Goal: Information Seeking & Learning: Learn about a topic

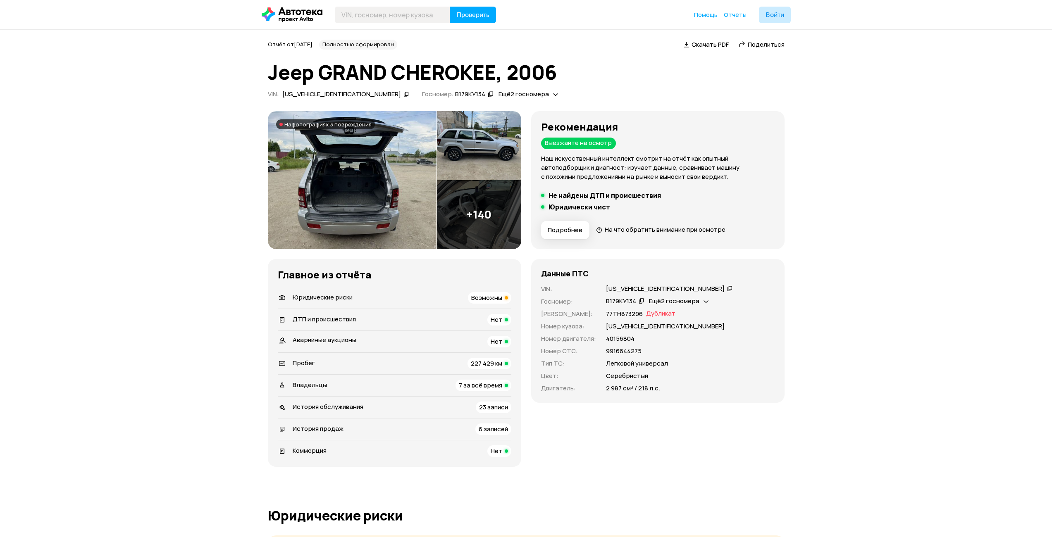
click at [361, 158] on img at bounding box center [352, 180] width 169 height 138
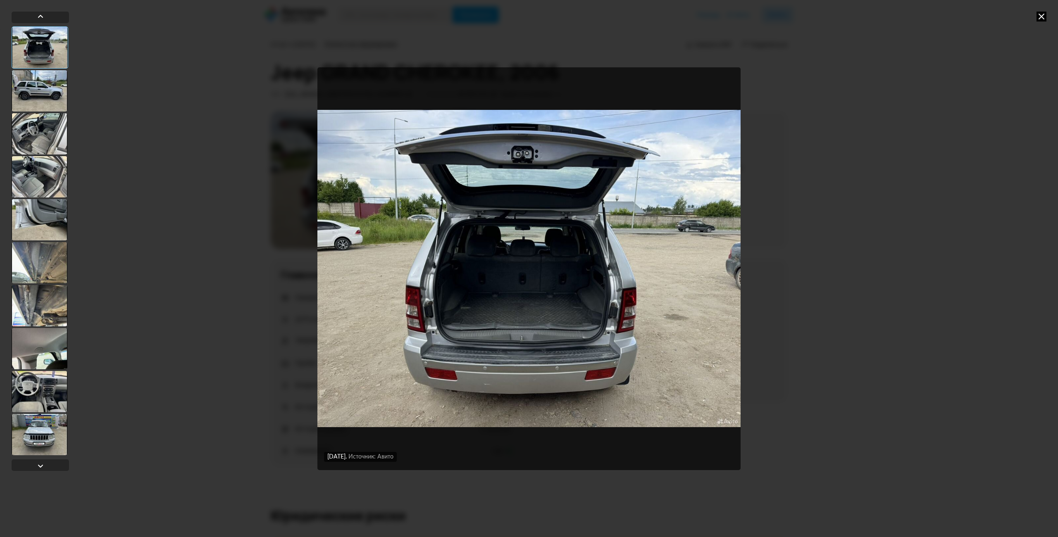
click at [36, 93] on div at bounding box center [40, 90] width 56 height 41
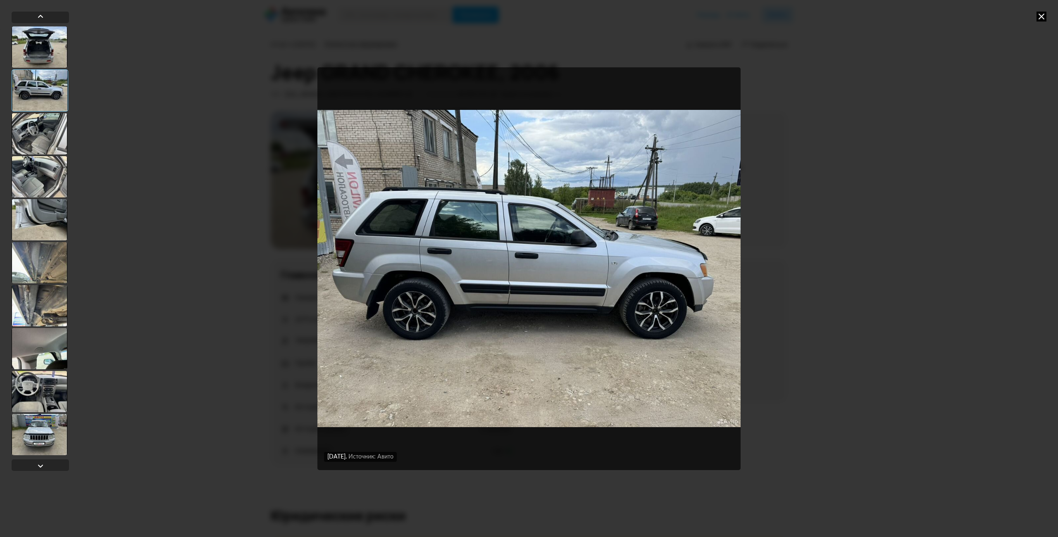
click at [38, 124] on div at bounding box center [40, 133] width 56 height 41
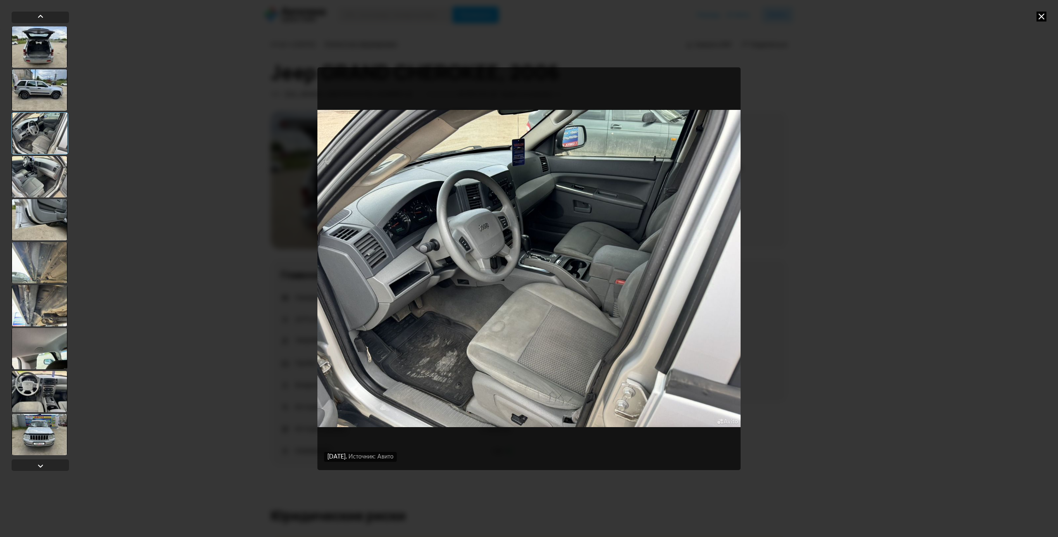
click at [43, 170] on div at bounding box center [40, 176] width 56 height 41
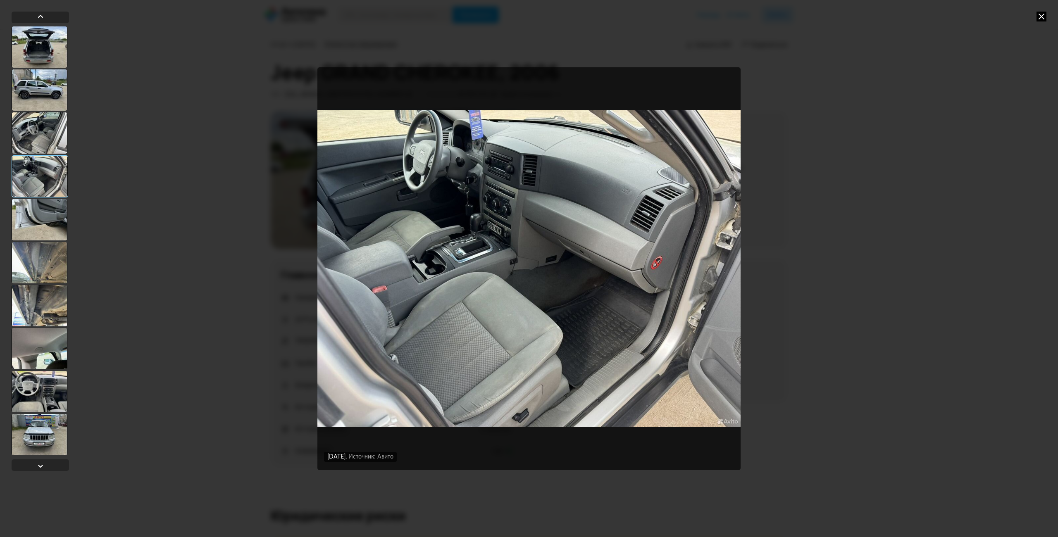
click at [44, 218] on div at bounding box center [40, 219] width 56 height 41
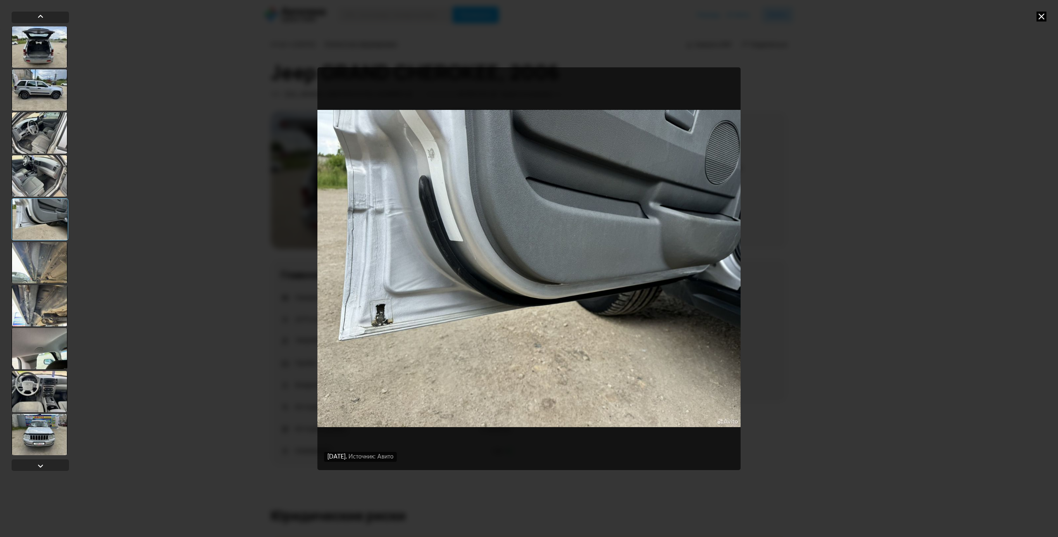
click at [36, 262] on div at bounding box center [40, 262] width 56 height 41
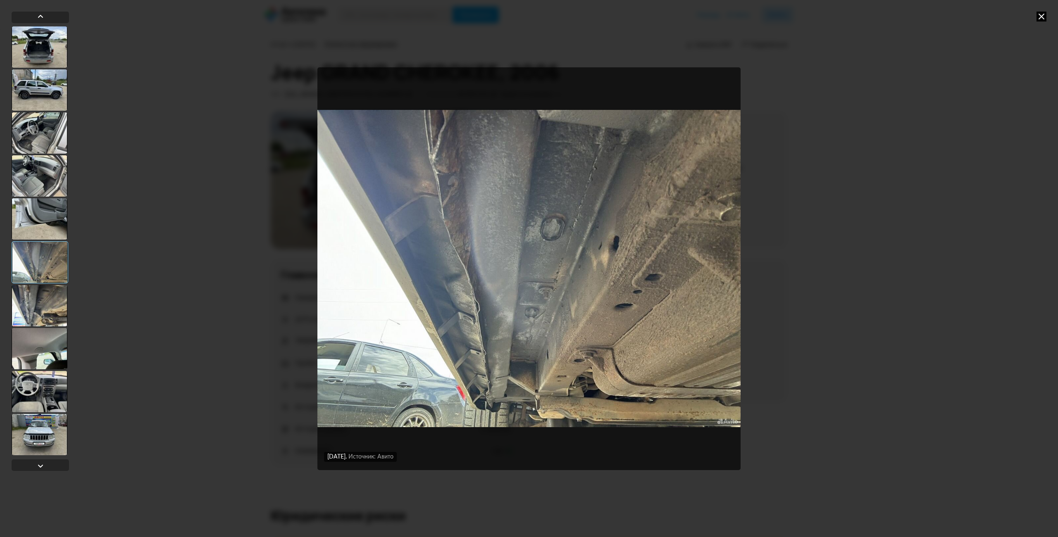
click at [32, 311] on div at bounding box center [40, 305] width 56 height 41
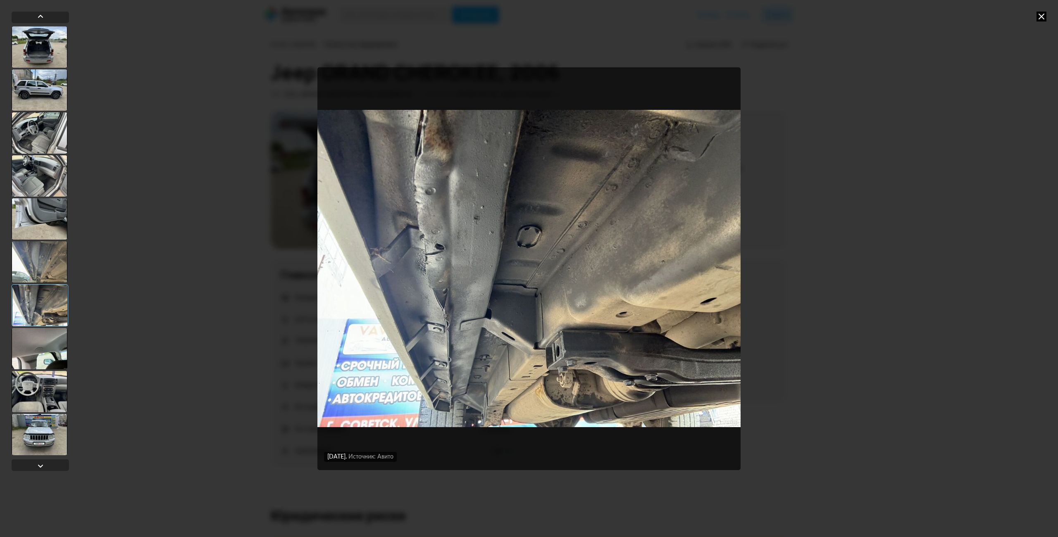
click at [31, 343] on div at bounding box center [40, 348] width 56 height 41
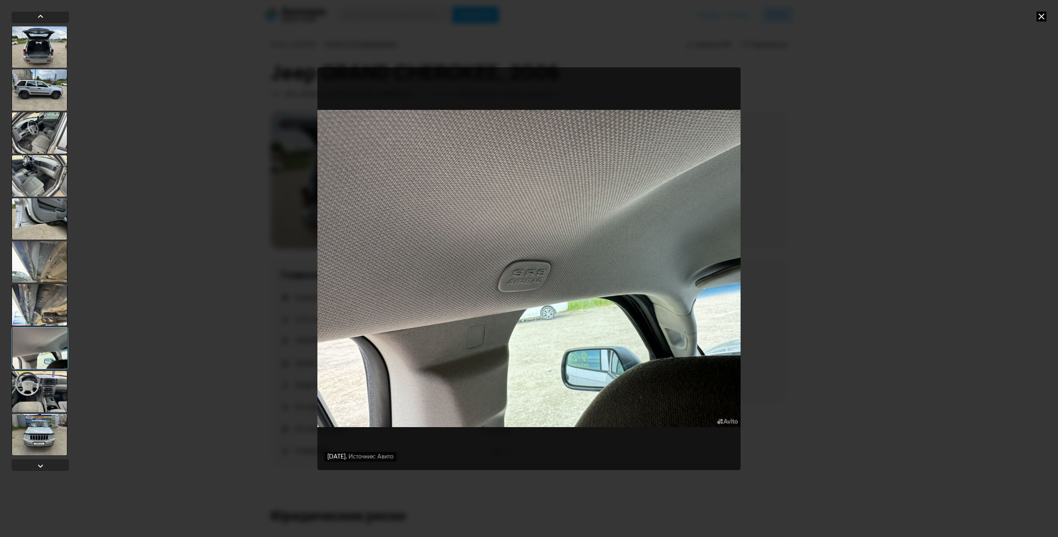
click at [34, 383] on div at bounding box center [40, 391] width 56 height 41
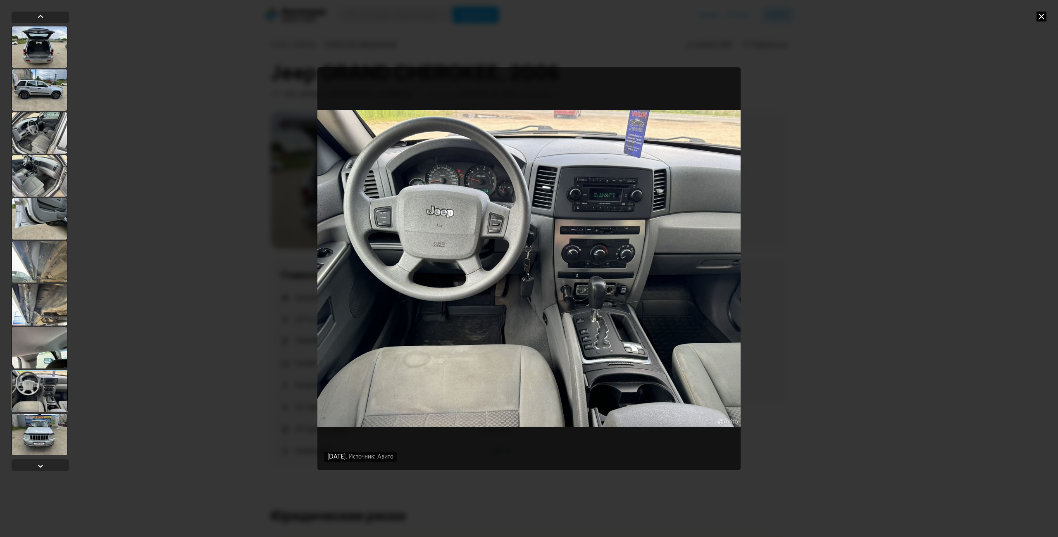
click at [53, 425] on div at bounding box center [40, 434] width 56 height 41
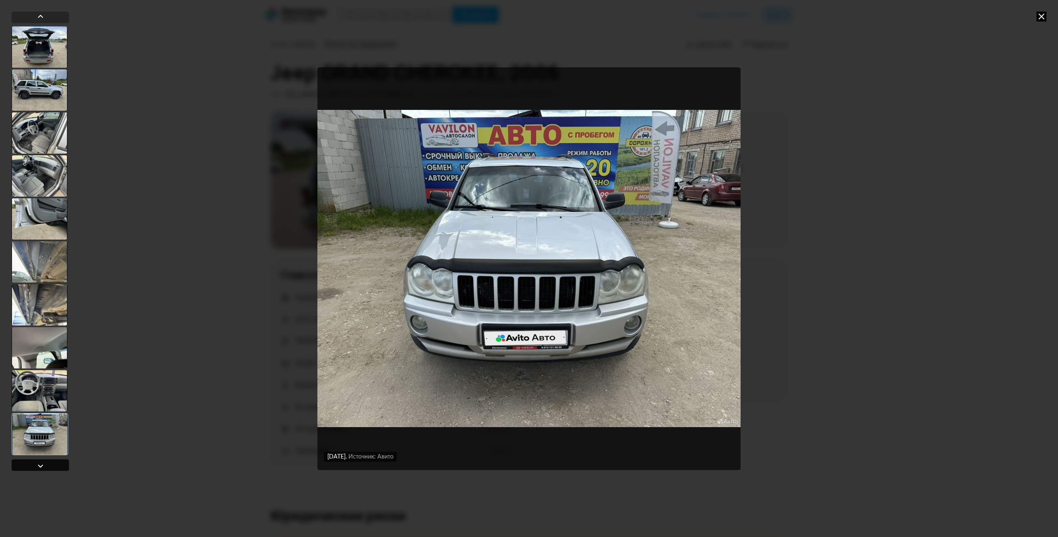
click at [37, 466] on div at bounding box center [41, 466] width 10 height 10
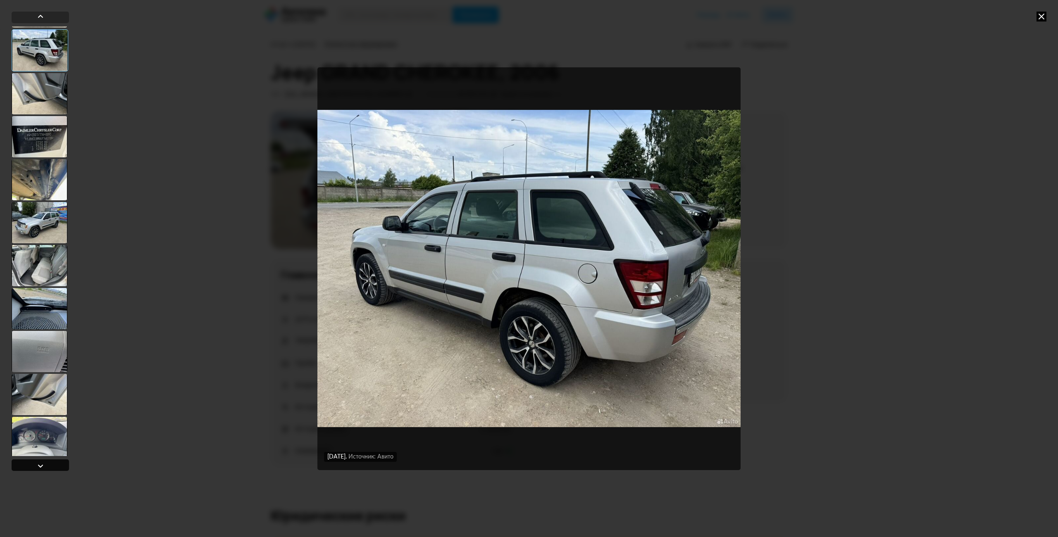
click at [37, 466] on div at bounding box center [41, 466] width 10 height 10
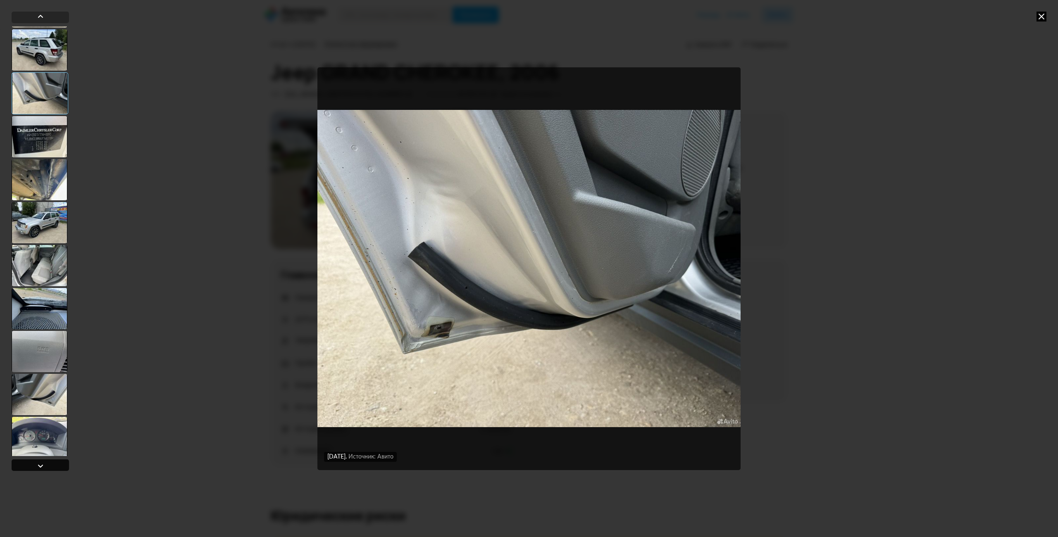
click at [37, 465] on div at bounding box center [41, 466] width 10 height 10
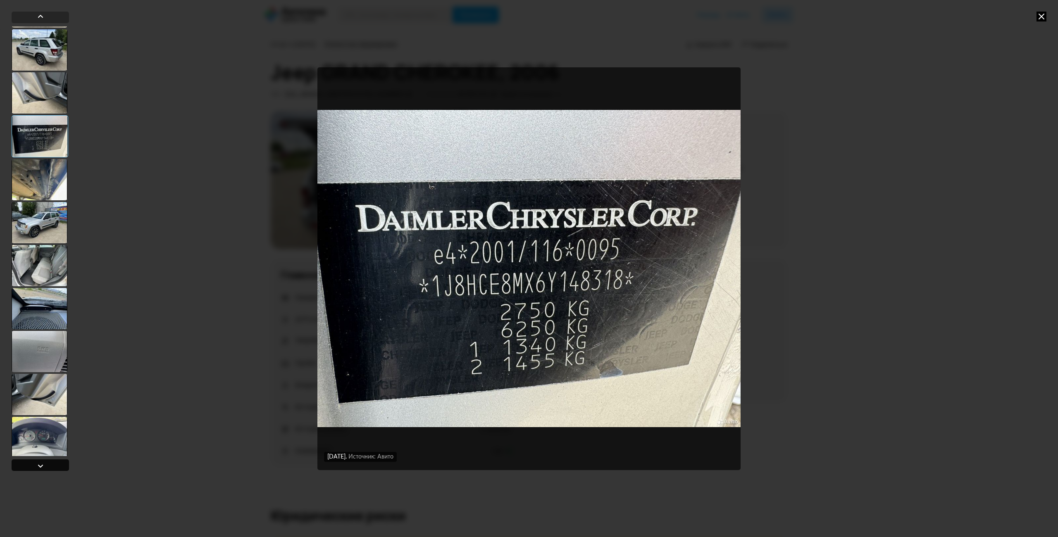
click at [34, 466] on div at bounding box center [40, 465] width 57 height 12
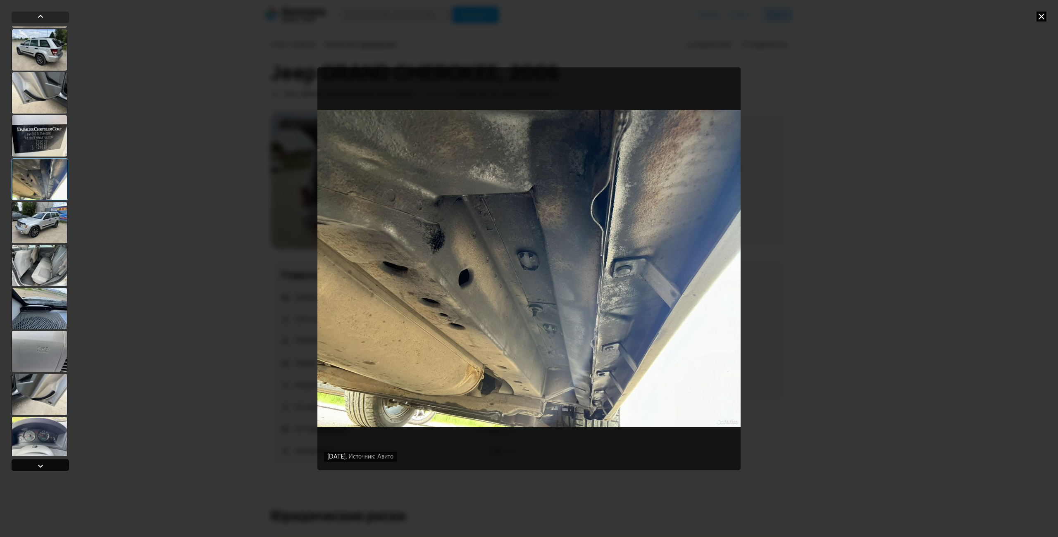
click at [36, 464] on div at bounding box center [41, 466] width 10 height 10
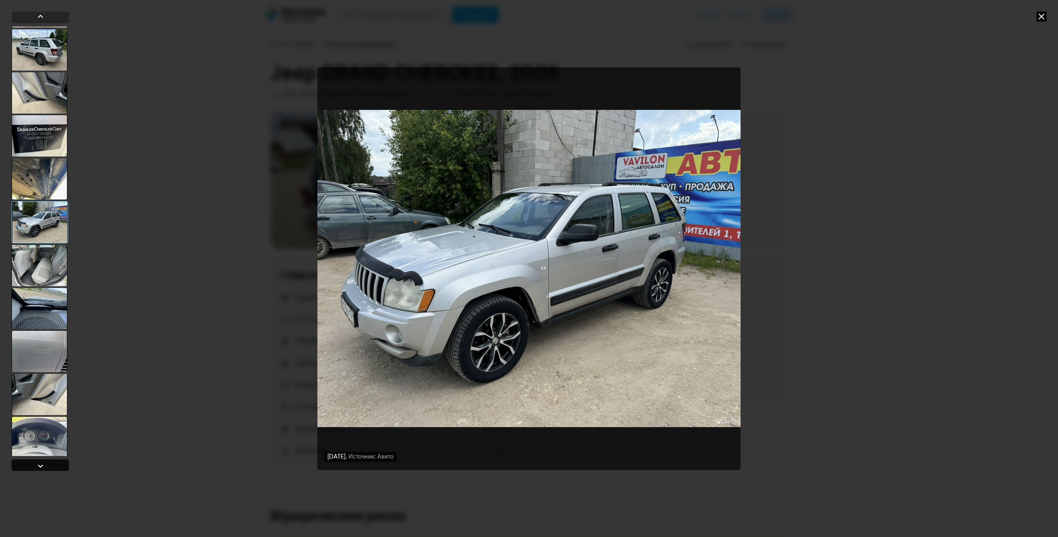
click at [36, 464] on div at bounding box center [41, 466] width 10 height 10
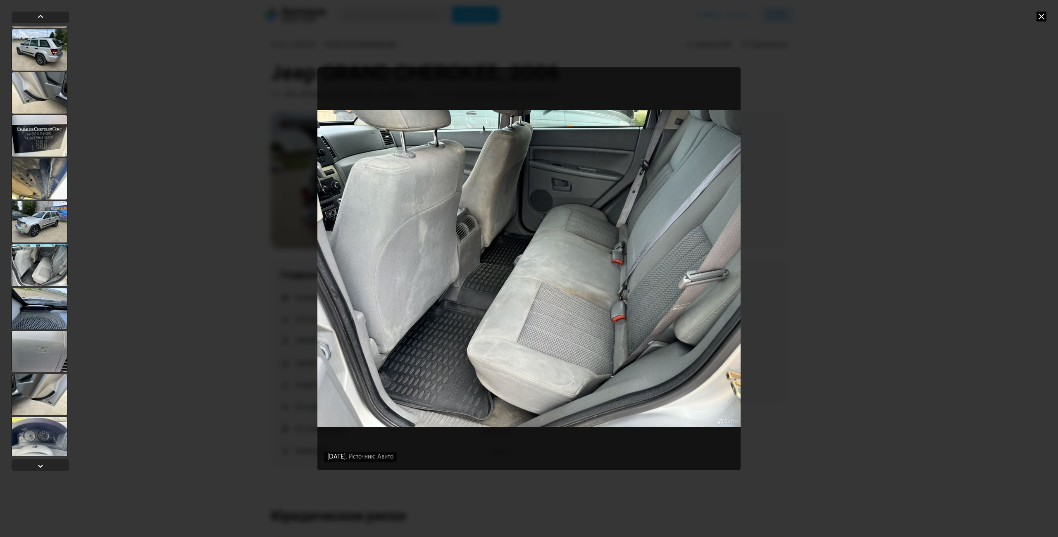
click at [40, 220] on div at bounding box center [40, 221] width 56 height 41
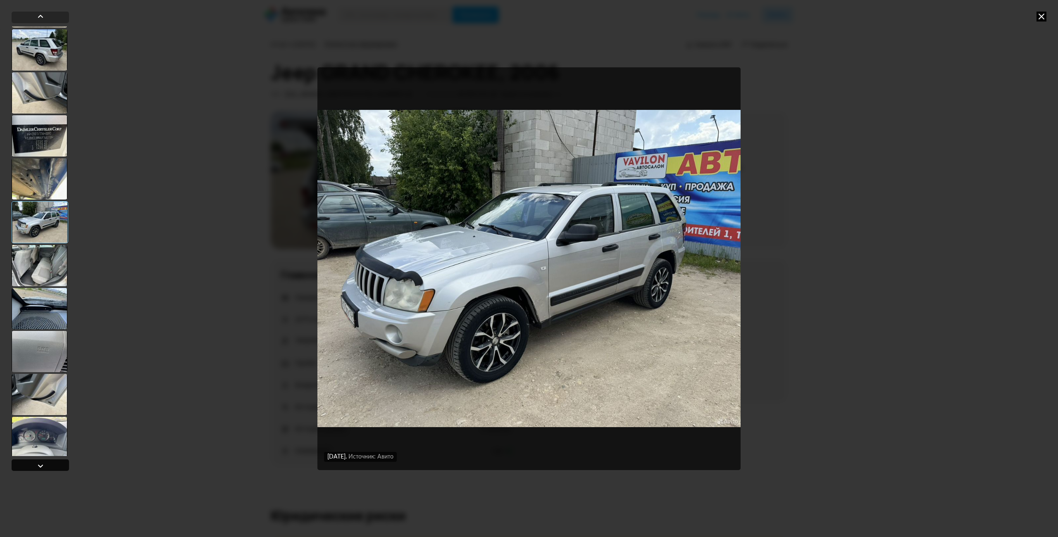
click at [40, 462] on div at bounding box center [41, 466] width 10 height 10
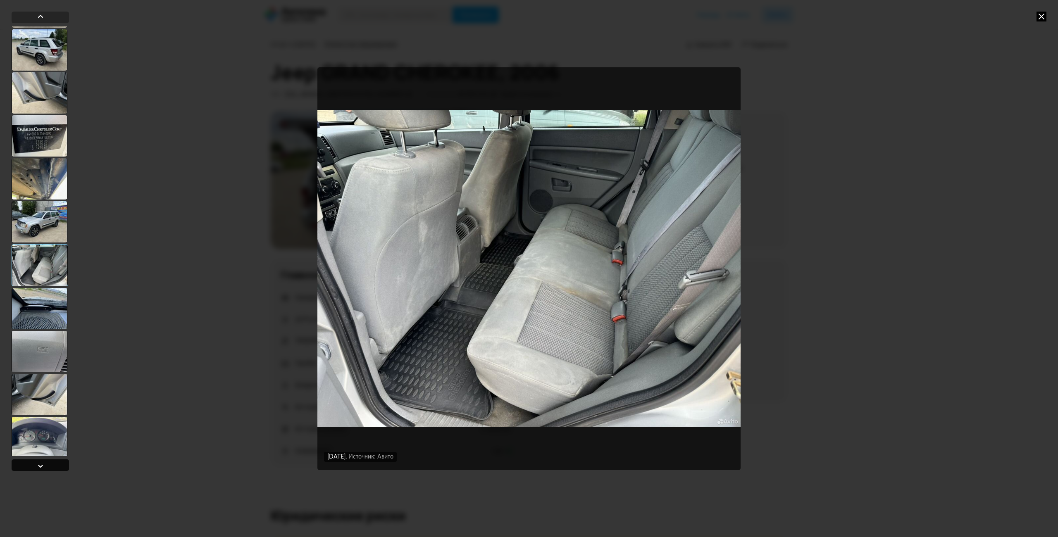
click at [40, 467] on div at bounding box center [41, 466] width 10 height 10
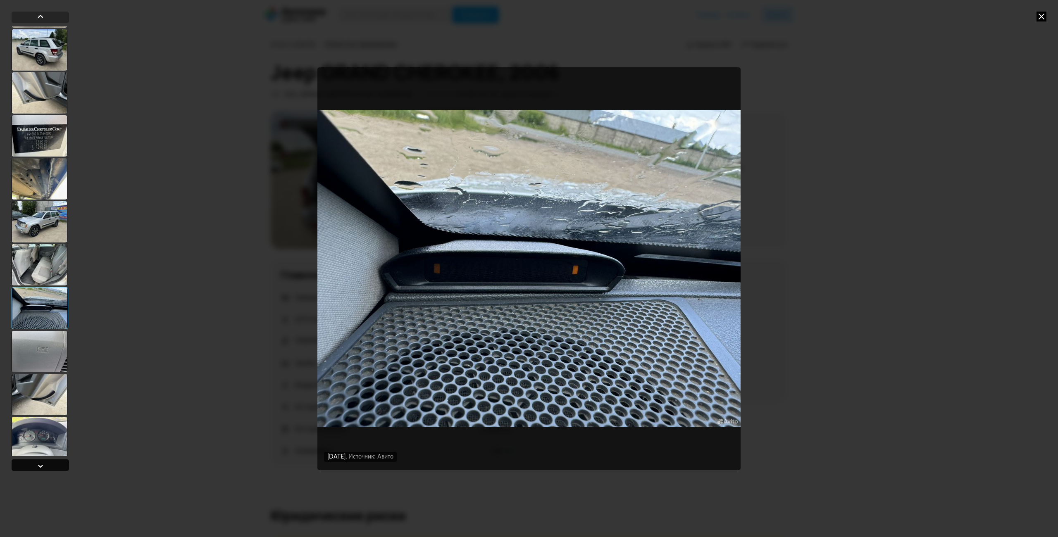
click at [38, 465] on div at bounding box center [41, 466] width 10 height 10
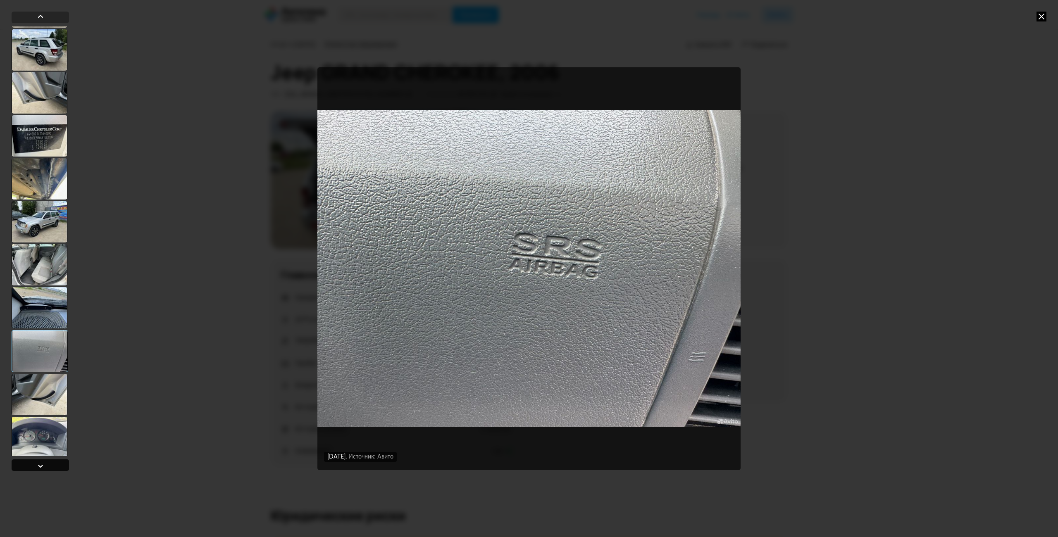
click at [38, 465] on div at bounding box center [41, 466] width 10 height 10
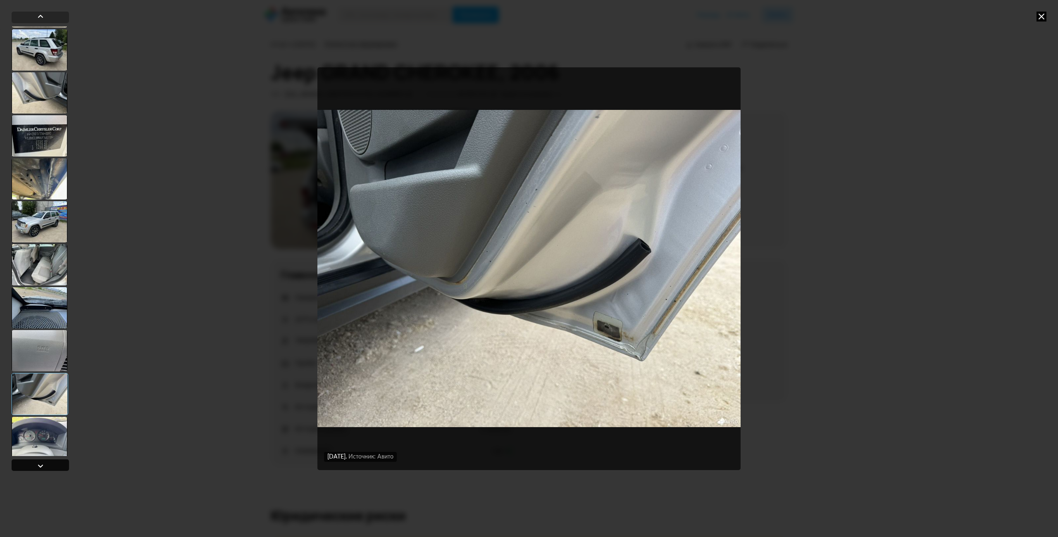
click at [39, 465] on div at bounding box center [41, 466] width 10 height 10
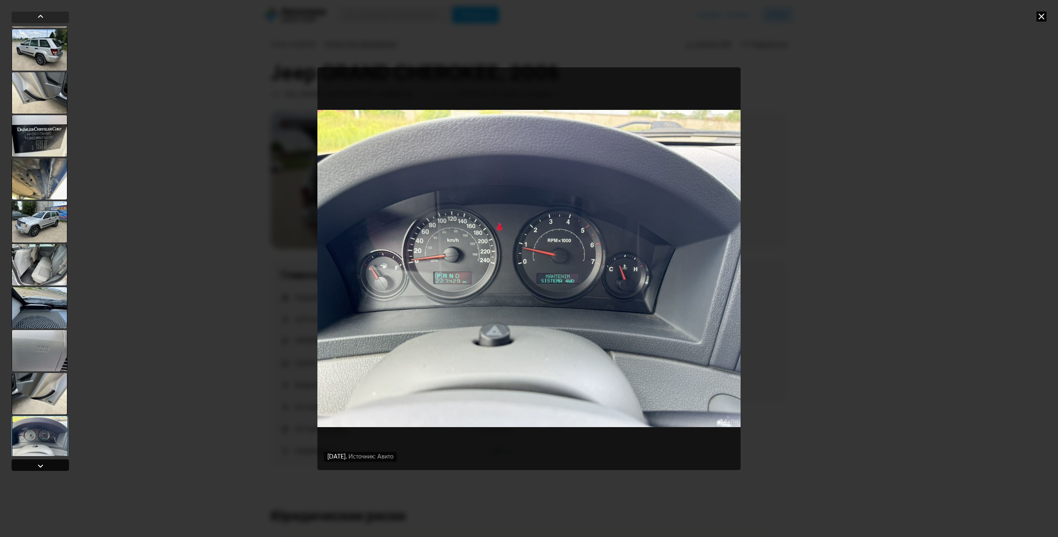
click at [39, 465] on div at bounding box center [41, 466] width 10 height 10
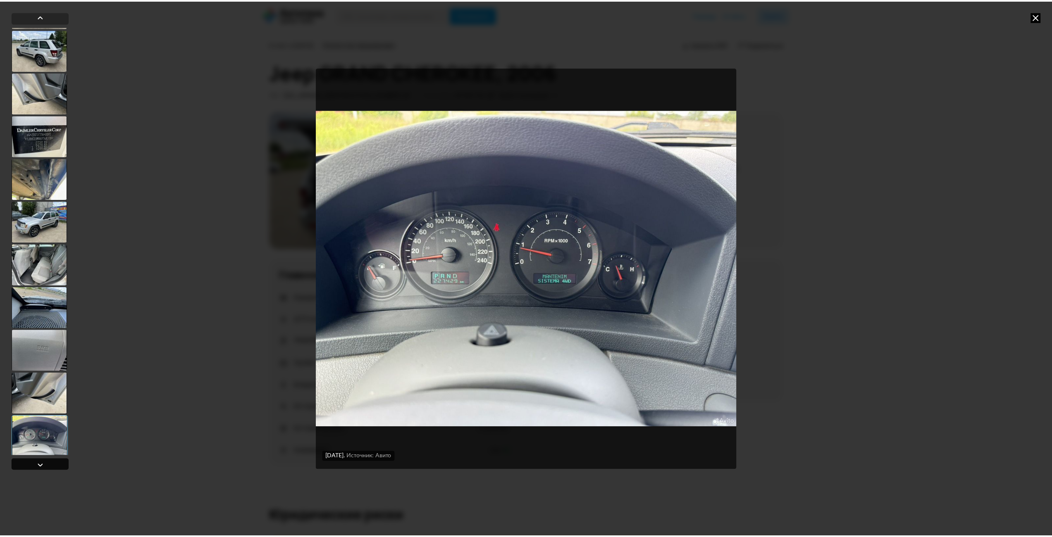
scroll to position [840, 0]
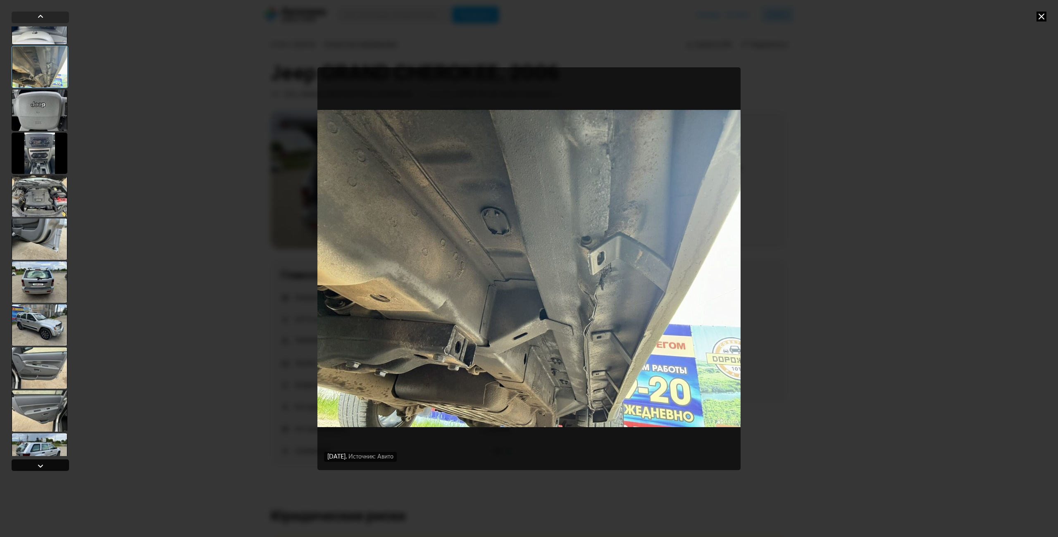
click at [49, 461] on div at bounding box center [40, 465] width 57 height 12
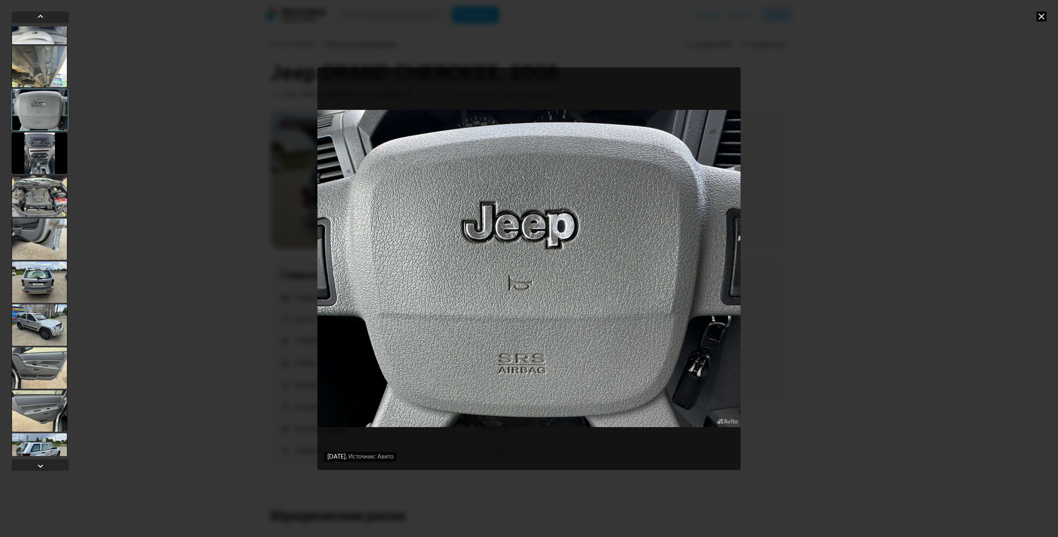
click at [25, 288] on div at bounding box center [40, 282] width 56 height 41
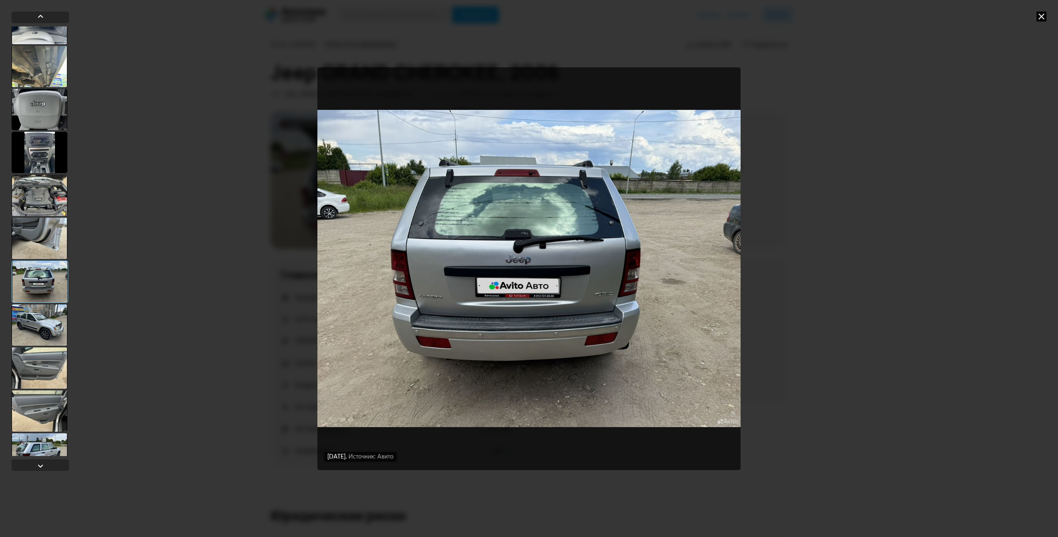
click at [38, 375] on div at bounding box center [40, 367] width 56 height 41
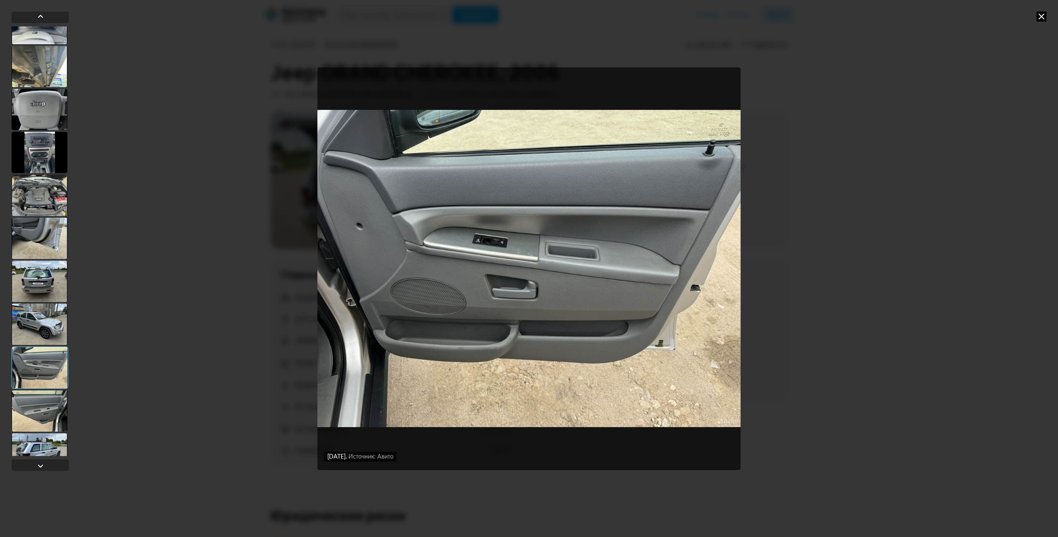
click at [1042, 16] on icon at bounding box center [1041, 17] width 10 height 10
